Goal: Task Accomplishment & Management: Use online tool/utility

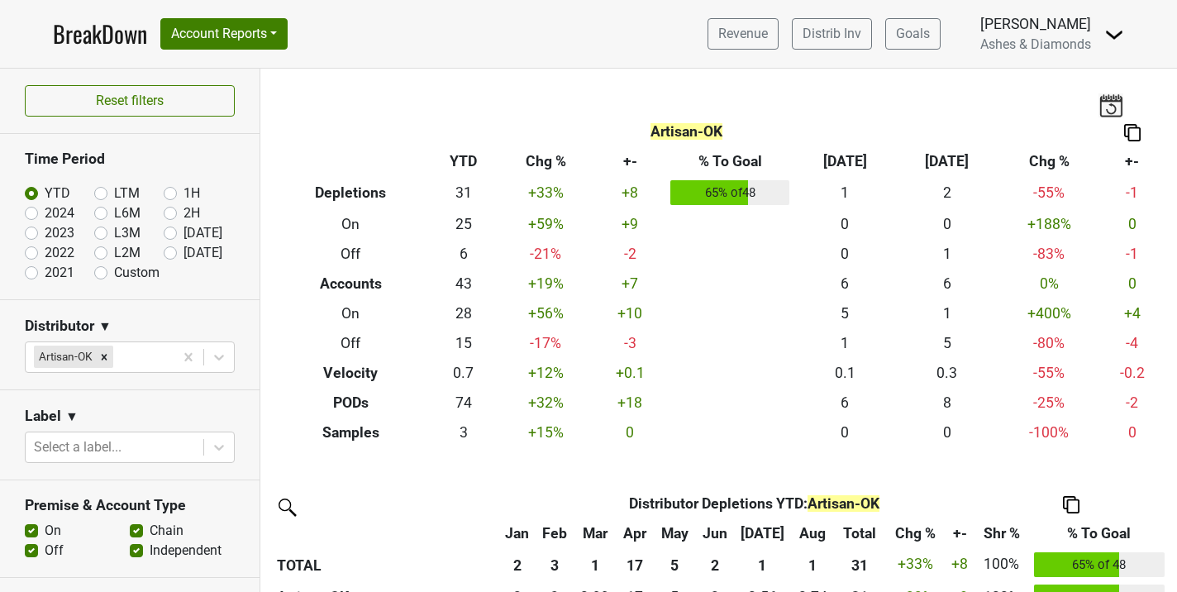
scroll to position [249, 0]
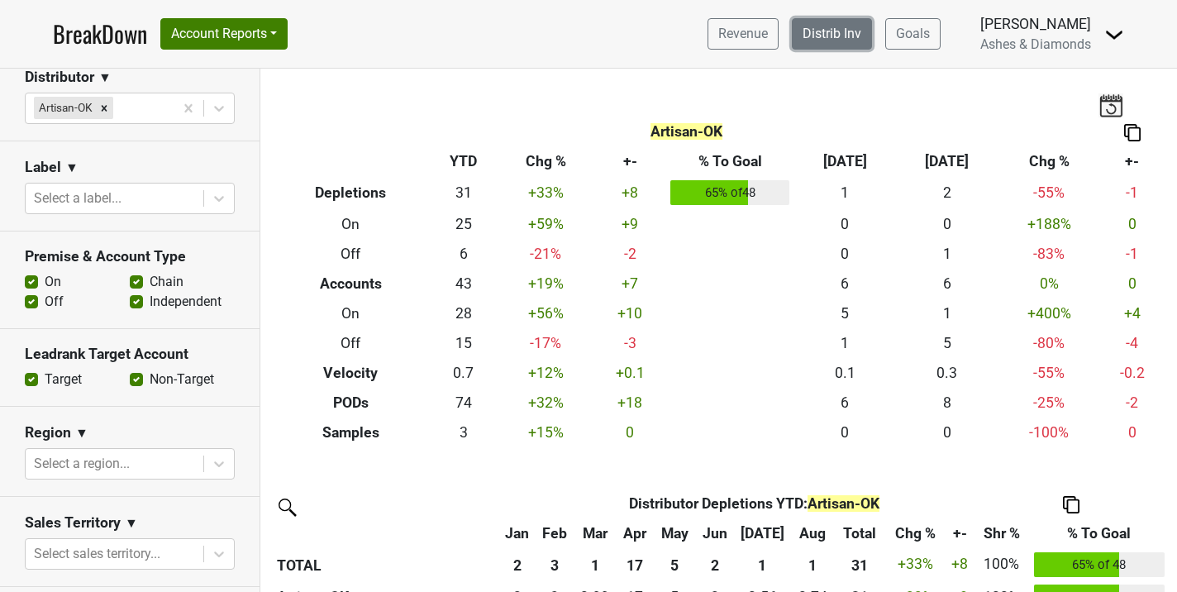
click at [819, 34] on link "Distrib Inv" at bounding box center [832, 33] width 80 height 31
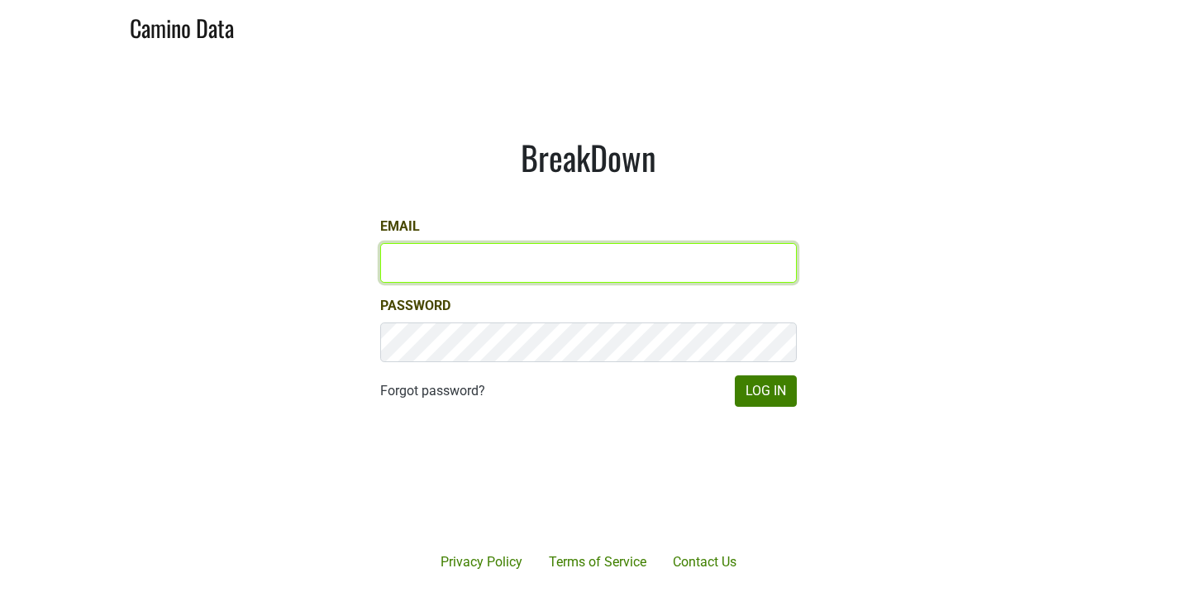
click at [429, 279] on input "Email" at bounding box center [588, 263] width 417 height 40
type input "chad@ashesdiamonds.com"
click at [735, 375] on button "Log In" at bounding box center [766, 390] width 62 height 31
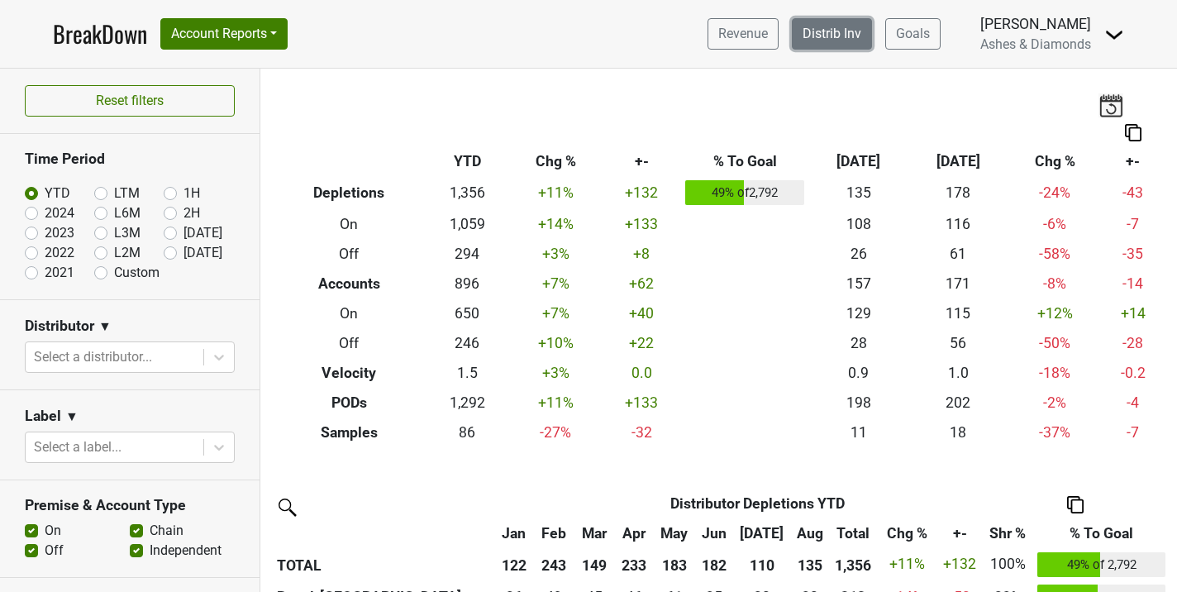
click at [831, 31] on link "Distrib Inv" at bounding box center [832, 33] width 80 height 31
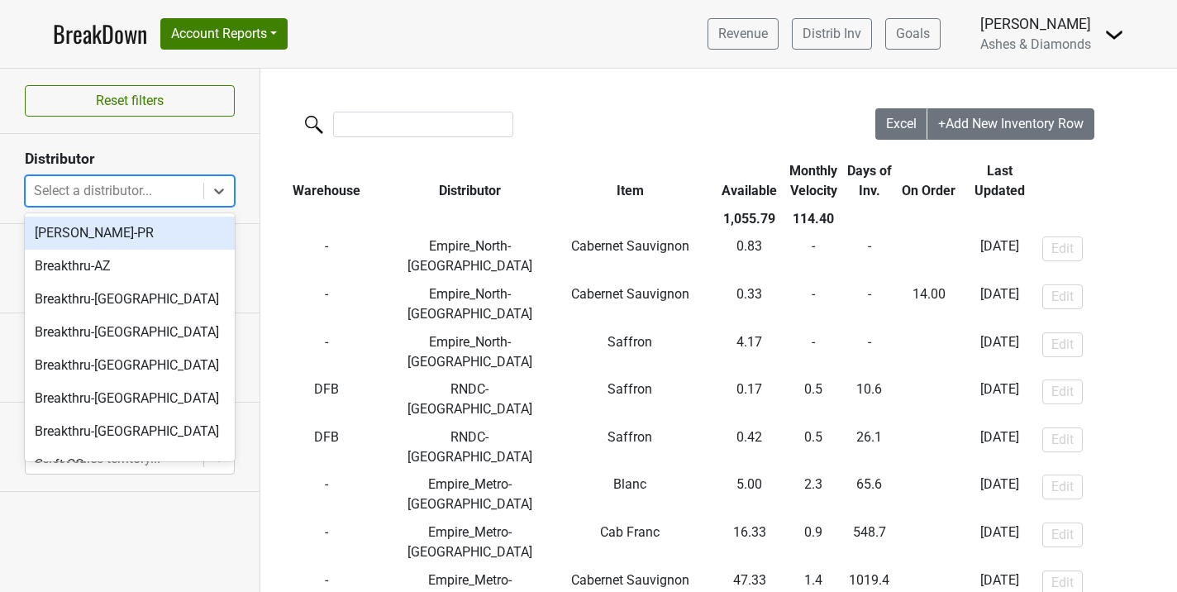
click at [118, 176] on div "Select a distributor..." at bounding box center [115, 191] width 178 height 30
type input "mi"
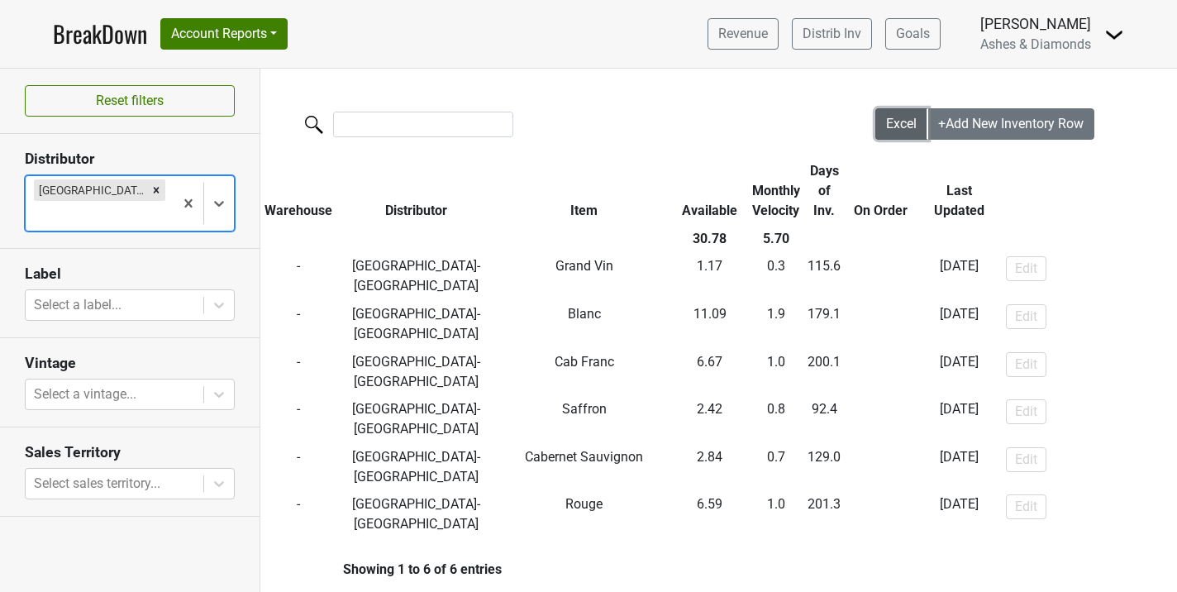
click at [916, 111] on button "Excel" at bounding box center [902, 123] width 53 height 31
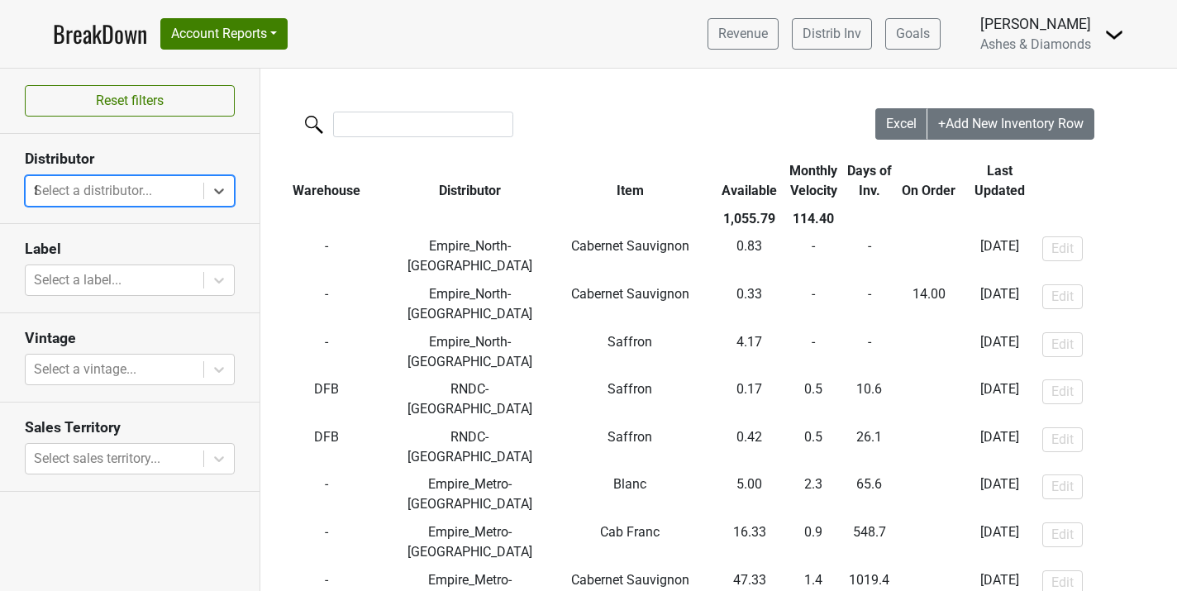
type input "fl"
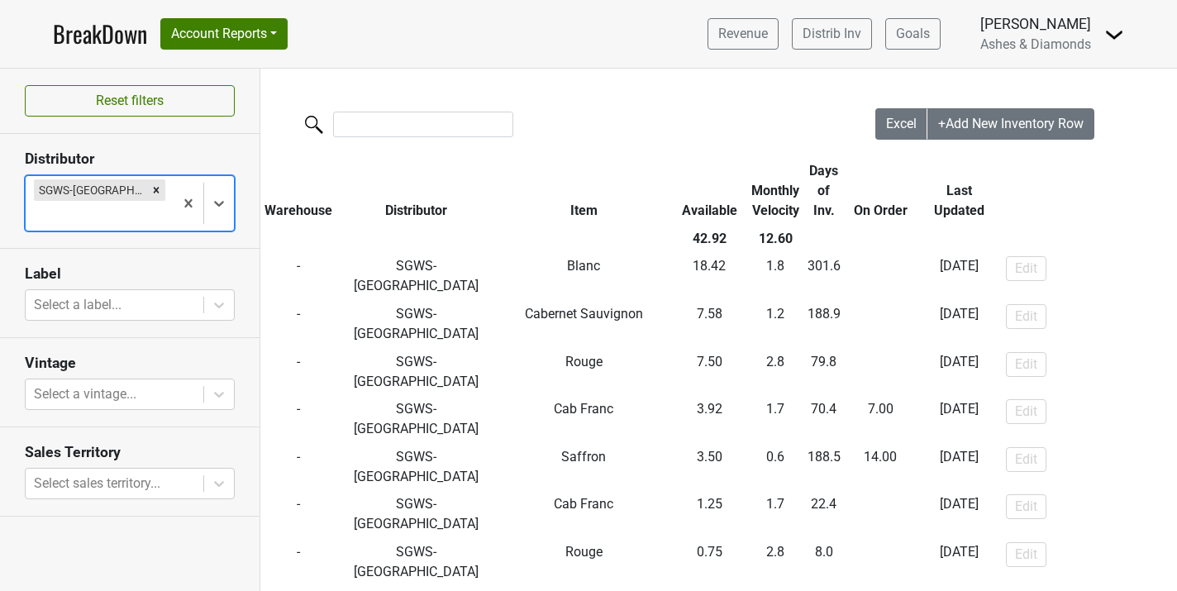
click at [801, 489] on div "Excel +Add New Inventory Row Warehouse Distributor Item Available Monthly Veloc…" at bounding box center [718, 363] width 917 height 510
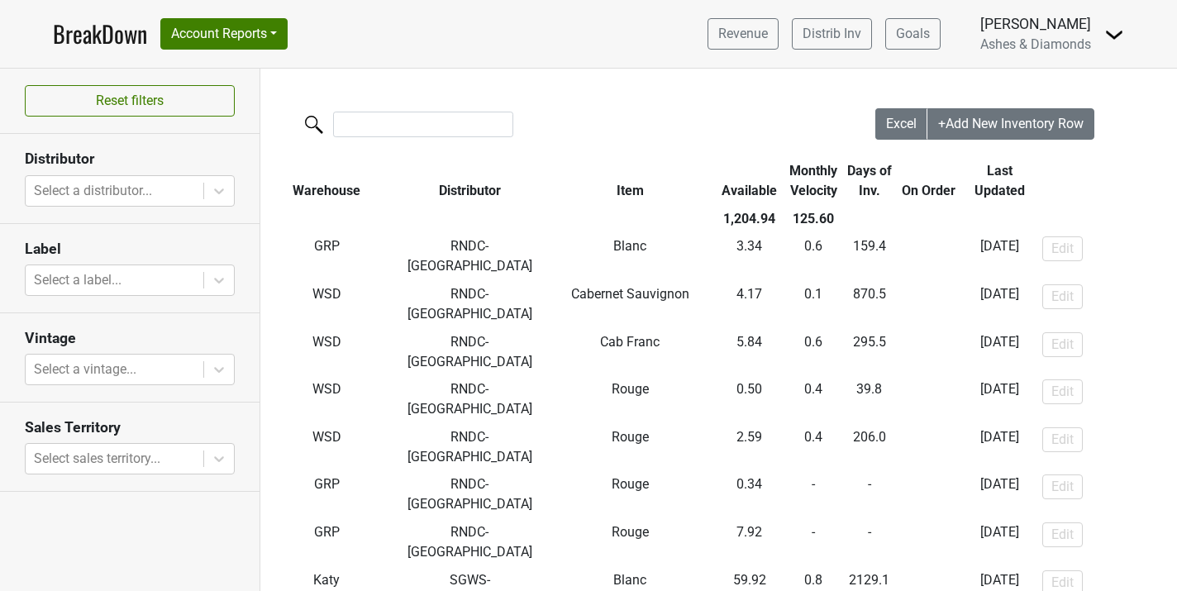
click at [88, 36] on link "BreakDown" at bounding box center [100, 34] width 94 height 35
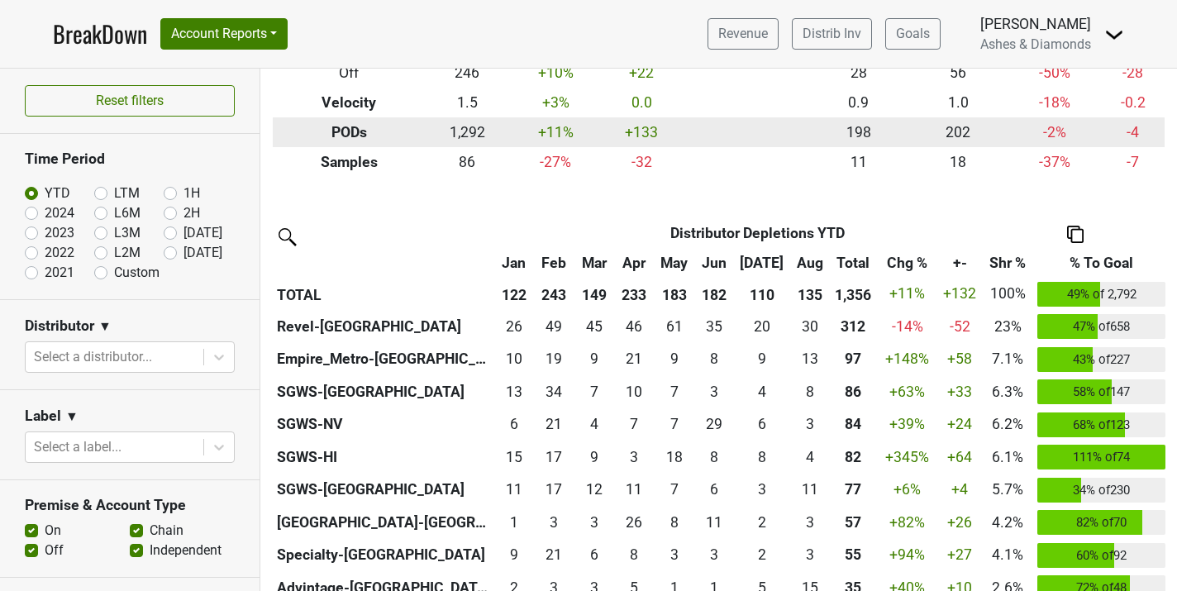
scroll to position [271, 0]
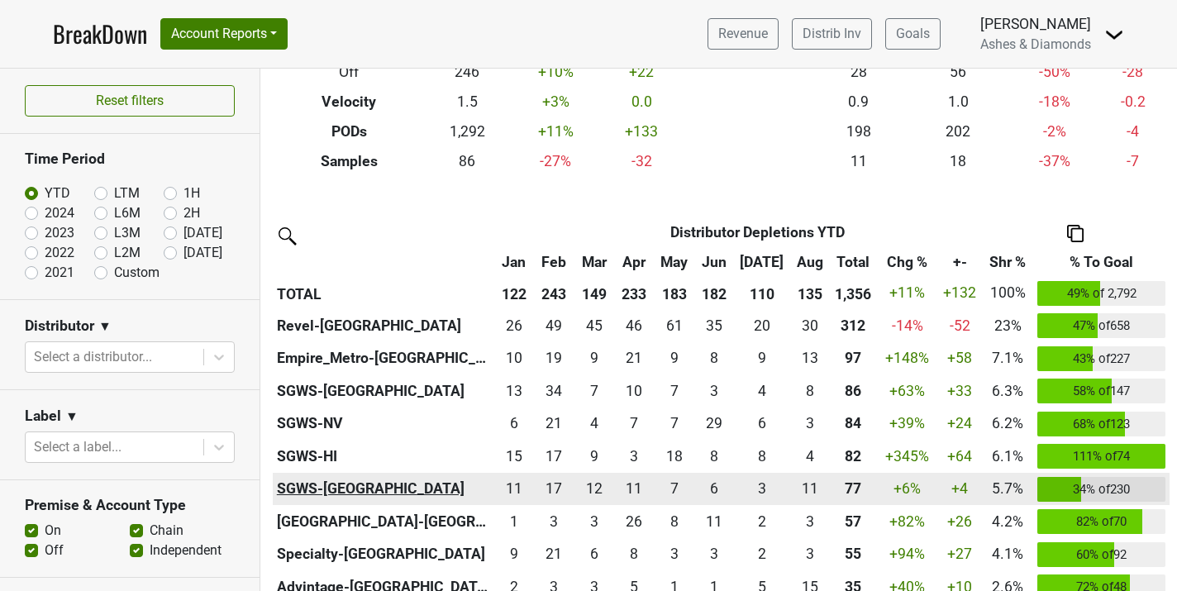
click at [340, 486] on th "SGWS-[GEOGRAPHIC_DATA]" at bounding box center [383, 489] width 221 height 33
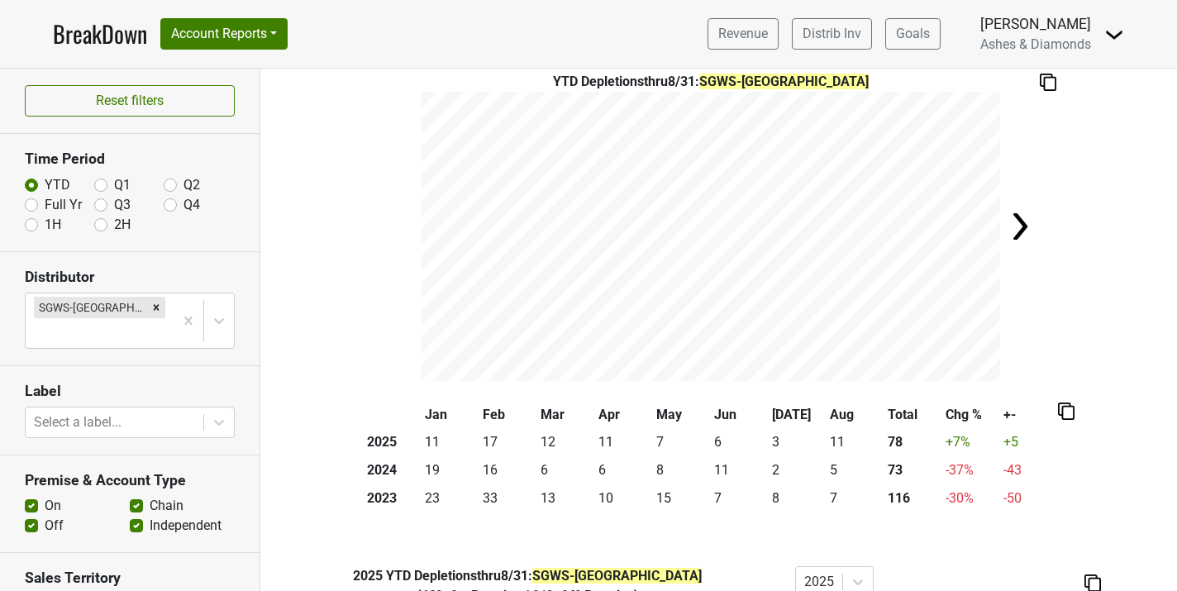
scroll to position [65, 0]
click at [45, 205] on label "Full Yr" at bounding box center [63, 205] width 37 height 20
click at [29, 205] on input "Full Yr" at bounding box center [31, 203] width 13 height 17
radio input "true"
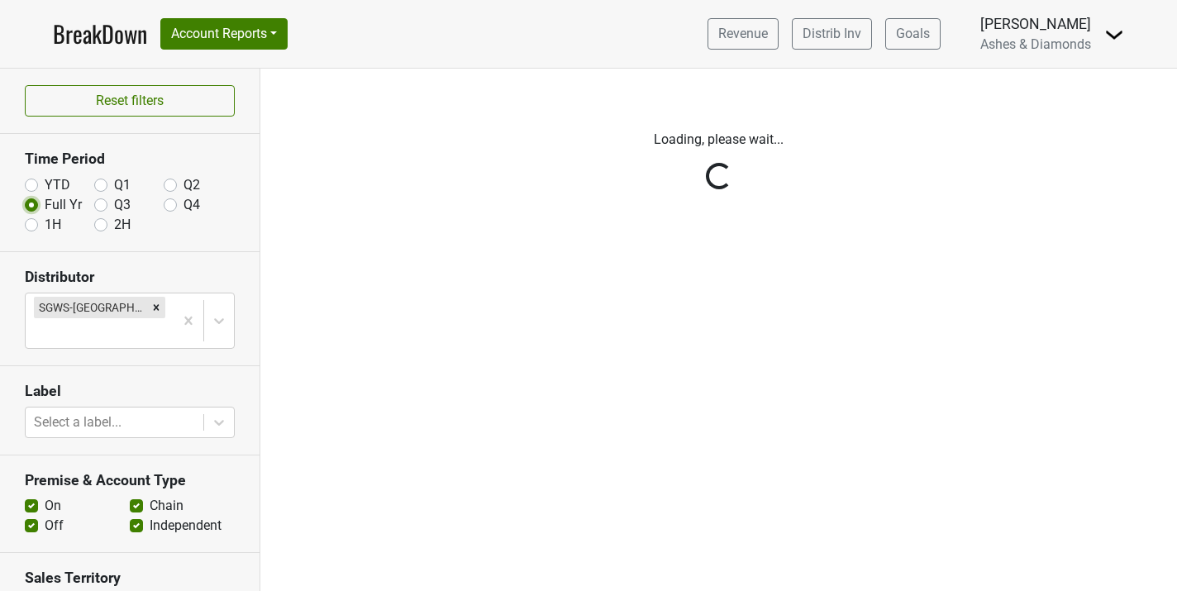
scroll to position [0, 0]
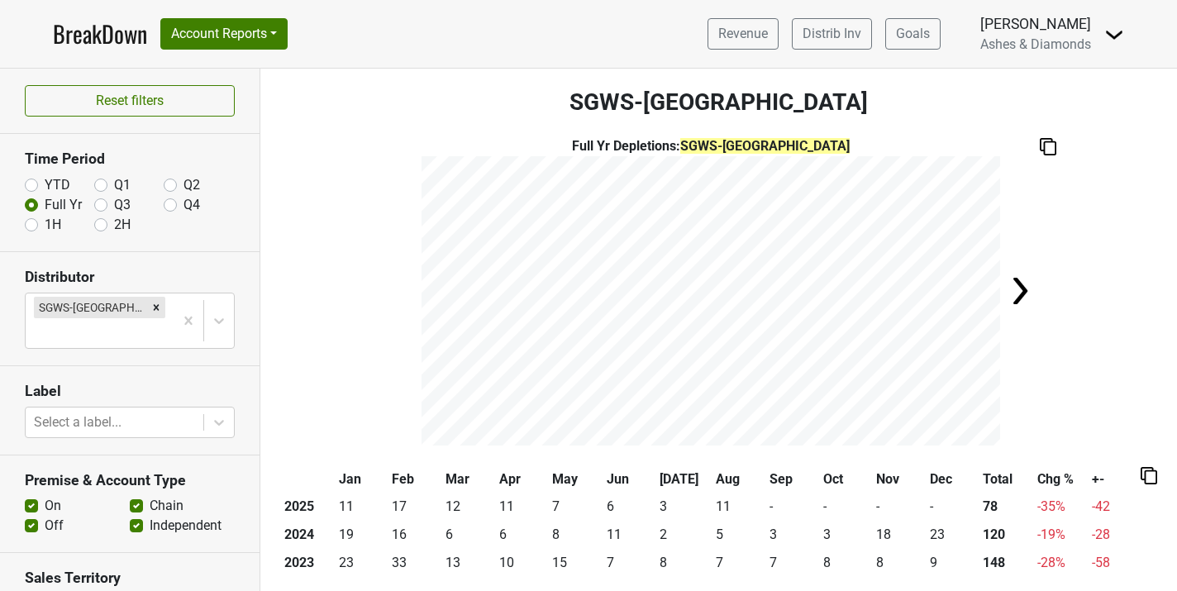
click at [1046, 146] on img at bounding box center [1048, 146] width 17 height 17
